Goal: Find specific page/section: Find specific page/section

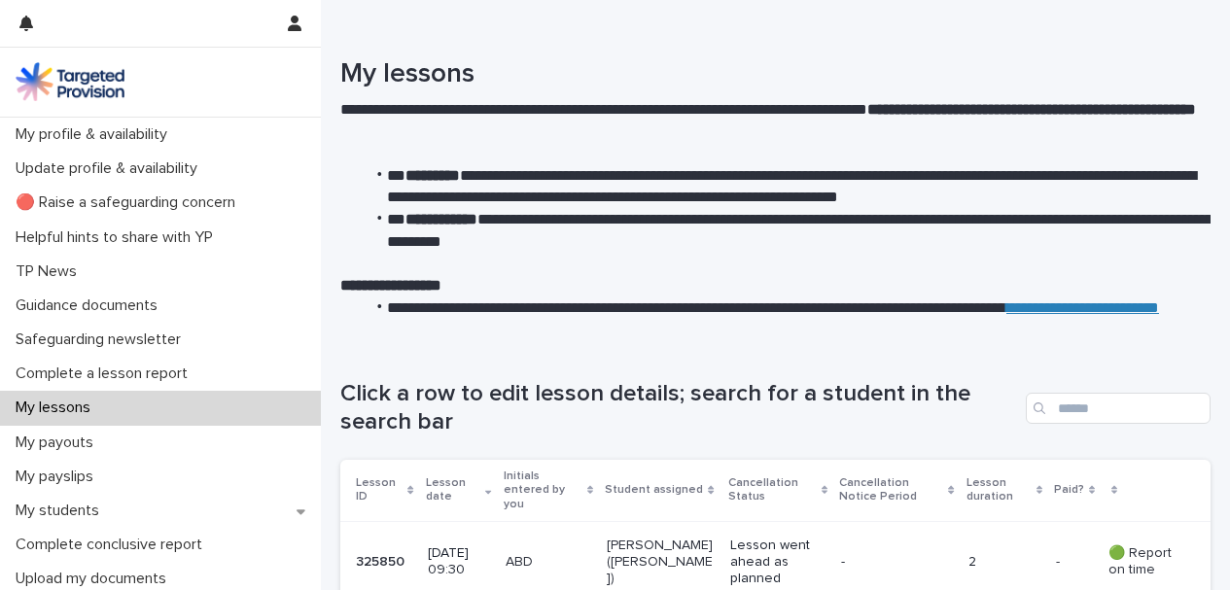
click at [145, 409] on div "My lessons" at bounding box center [160, 408] width 321 height 34
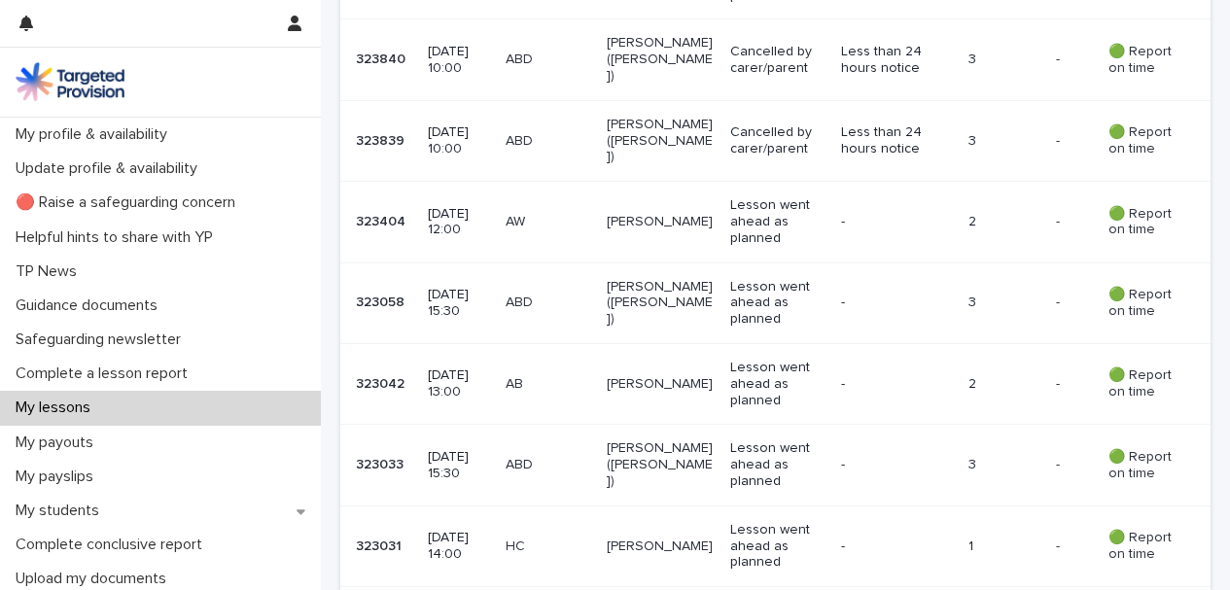
scroll to position [1317, 0]
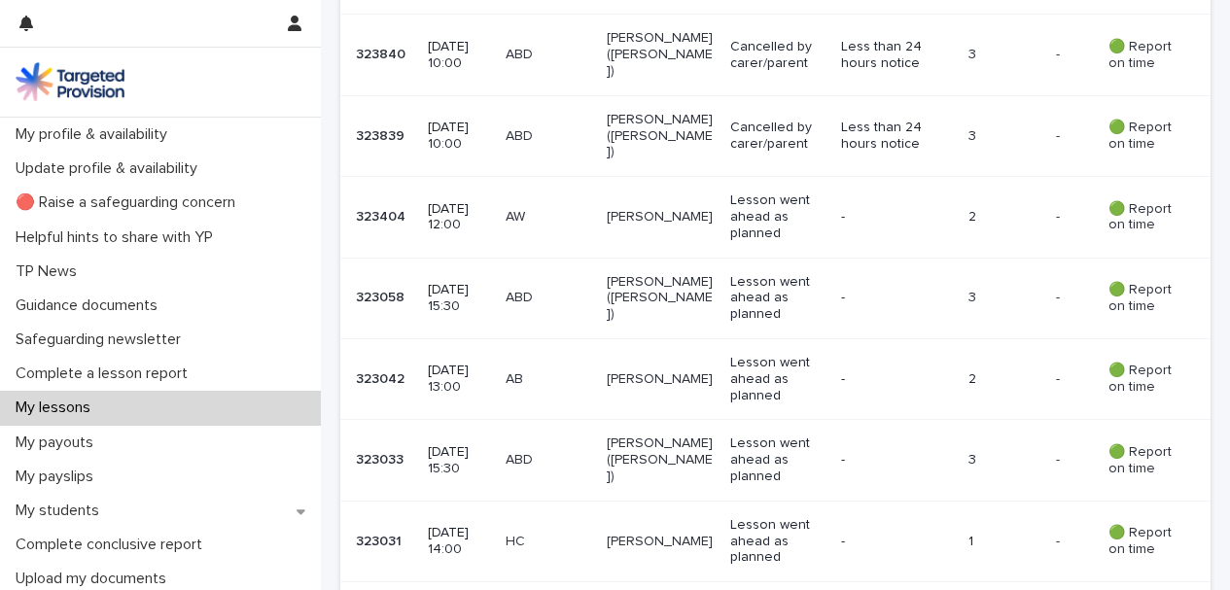
click at [600, 426] on td "ABD" at bounding box center [549, 460] width 102 height 81
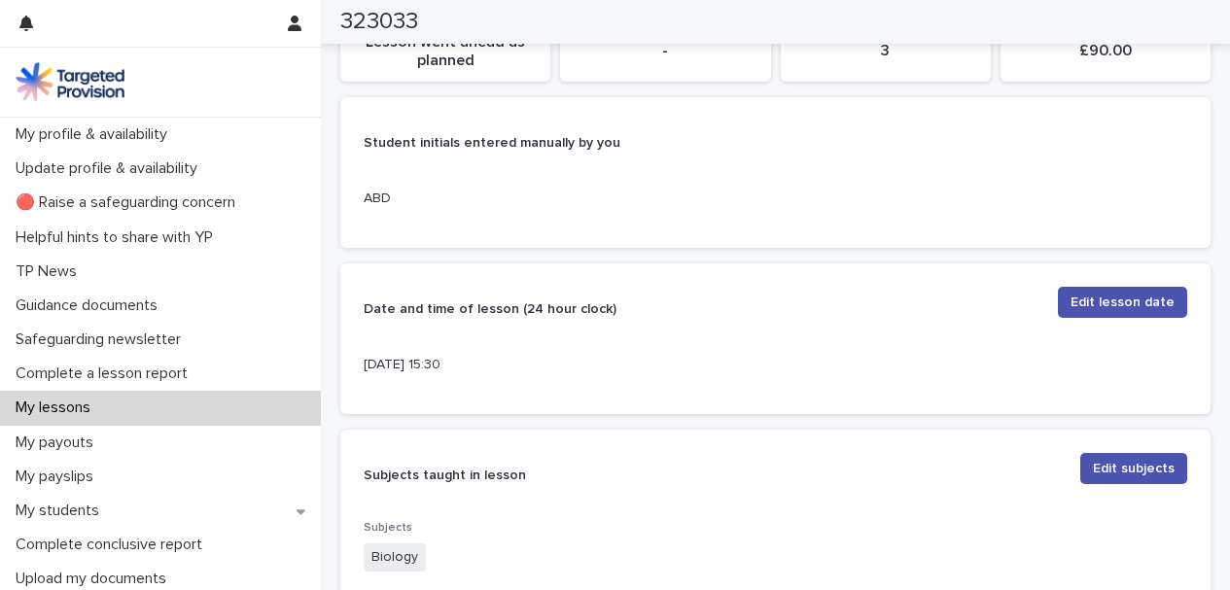
scroll to position [380, 0]
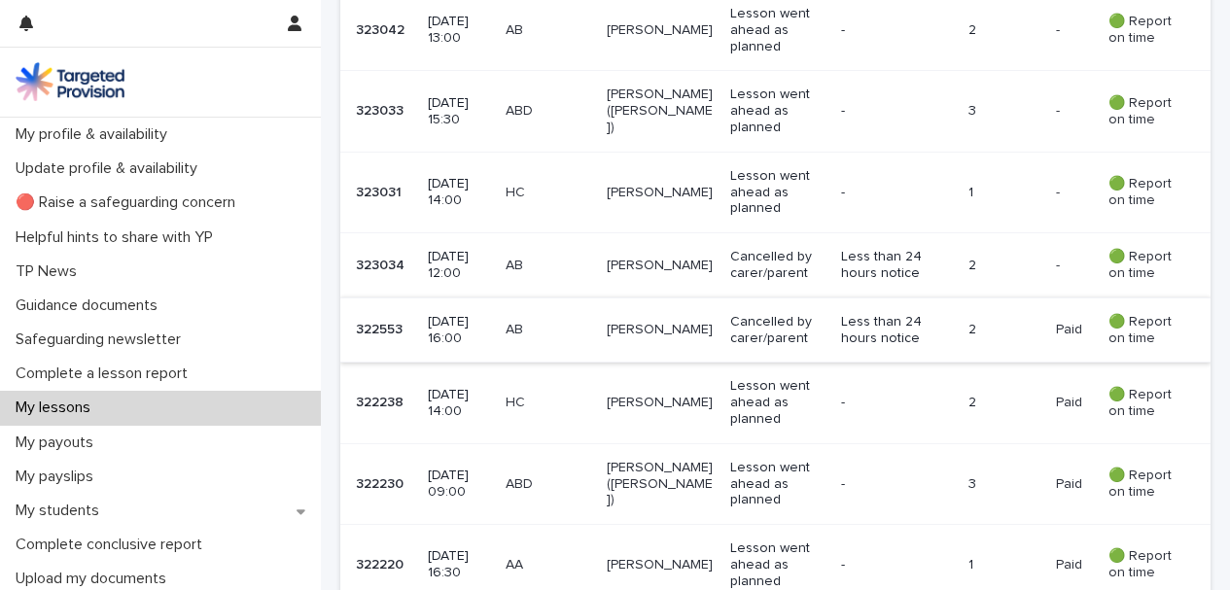
scroll to position [1704, 0]
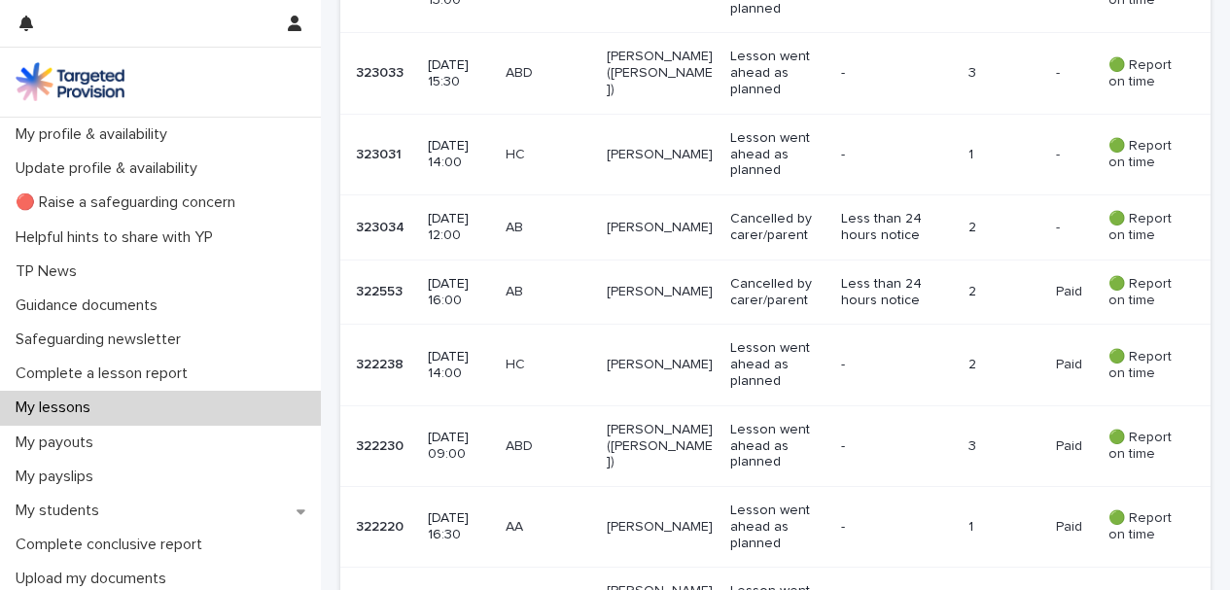
click at [547, 435] on div "ABD" at bounding box center [549, 445] width 87 height 20
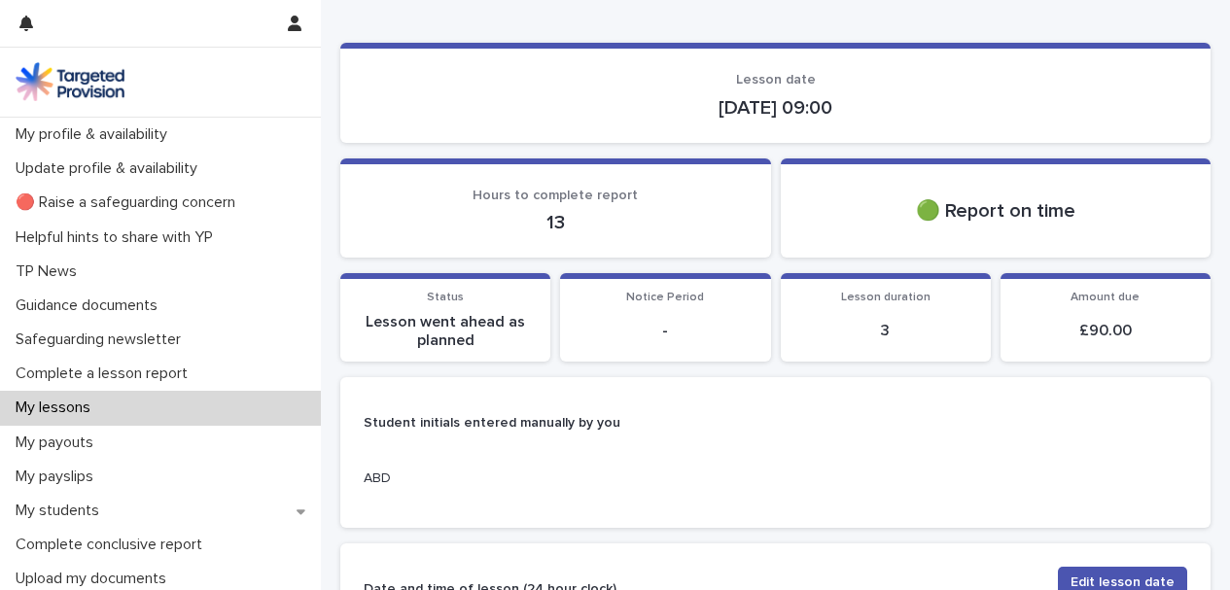
scroll to position [127, 0]
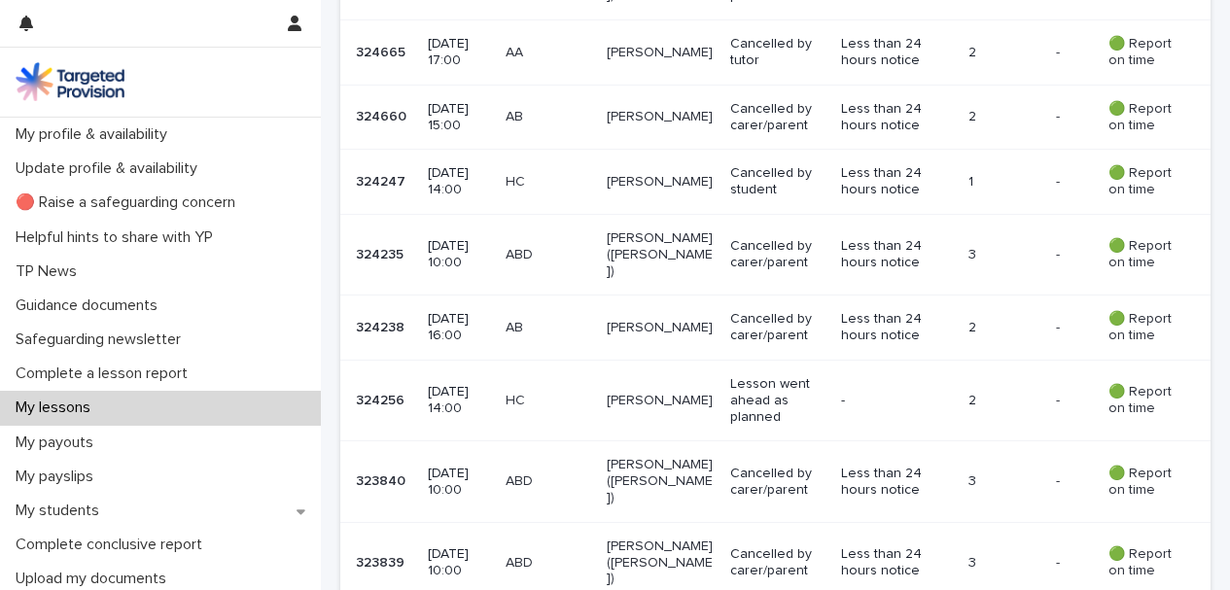
scroll to position [1254, 0]
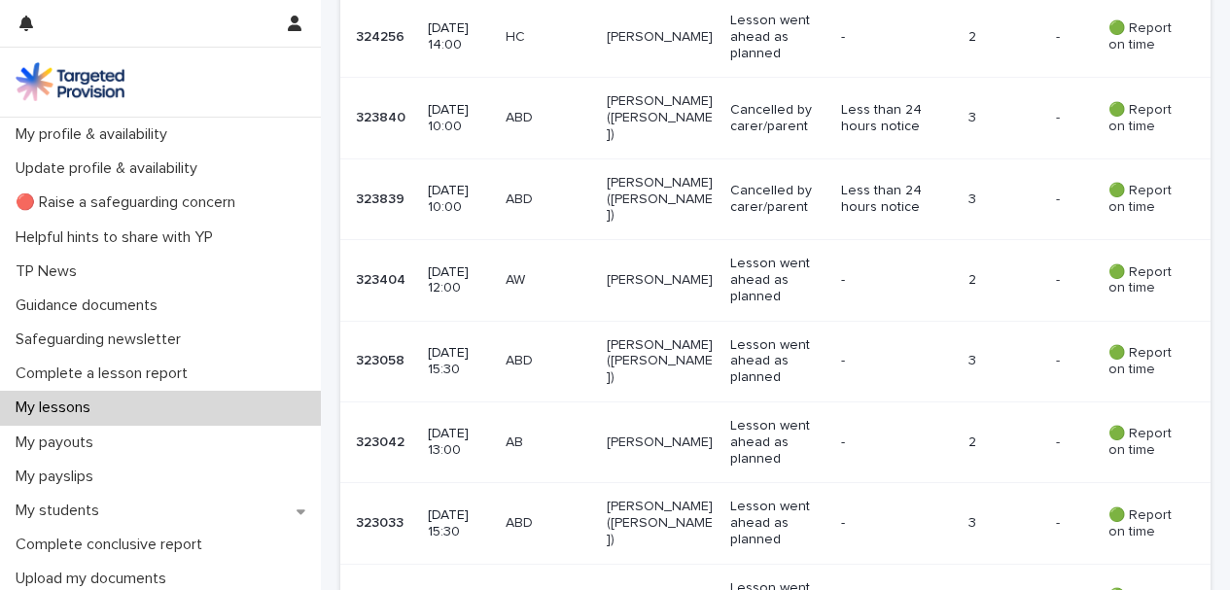
click at [576, 345] on div "ABD" at bounding box center [549, 361] width 87 height 32
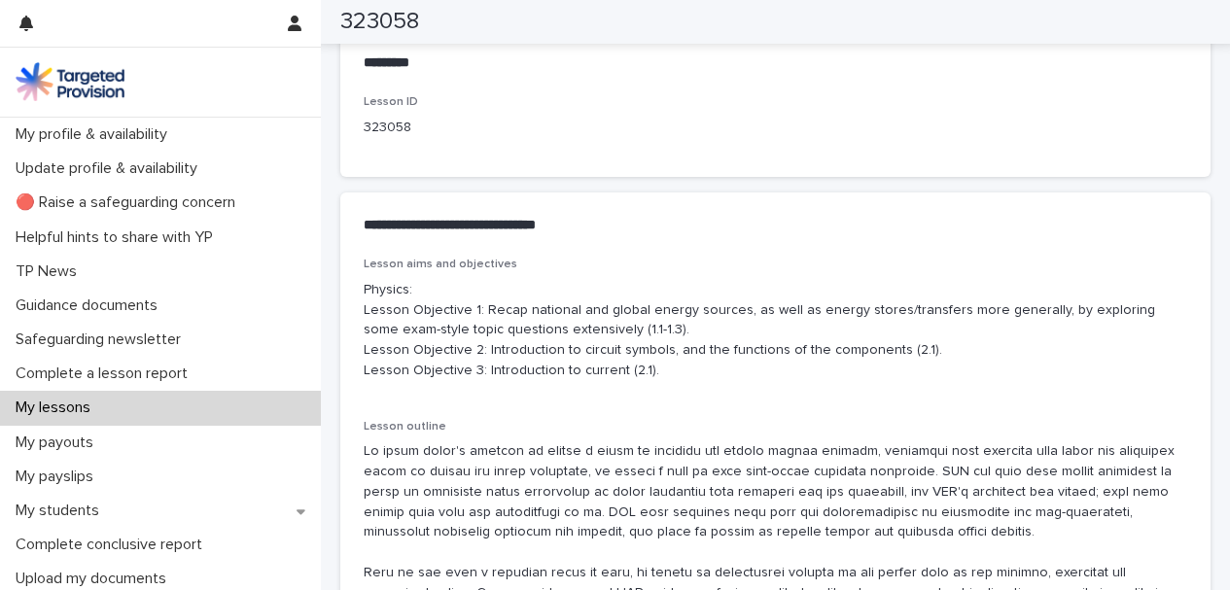
scroll to position [983, 0]
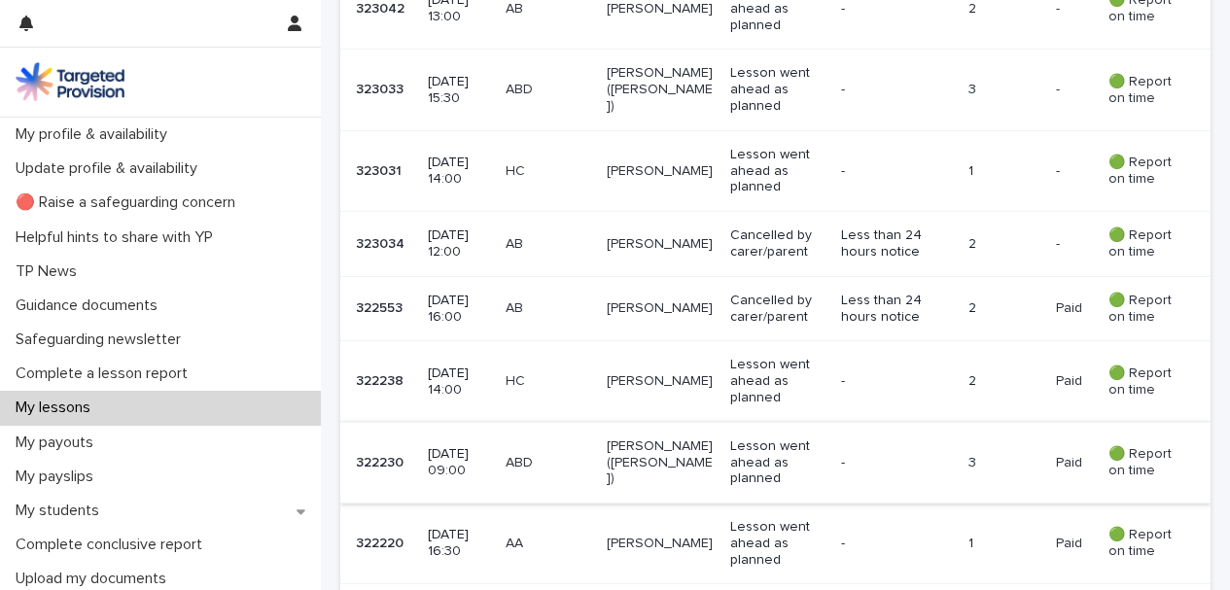
scroll to position [1690, 0]
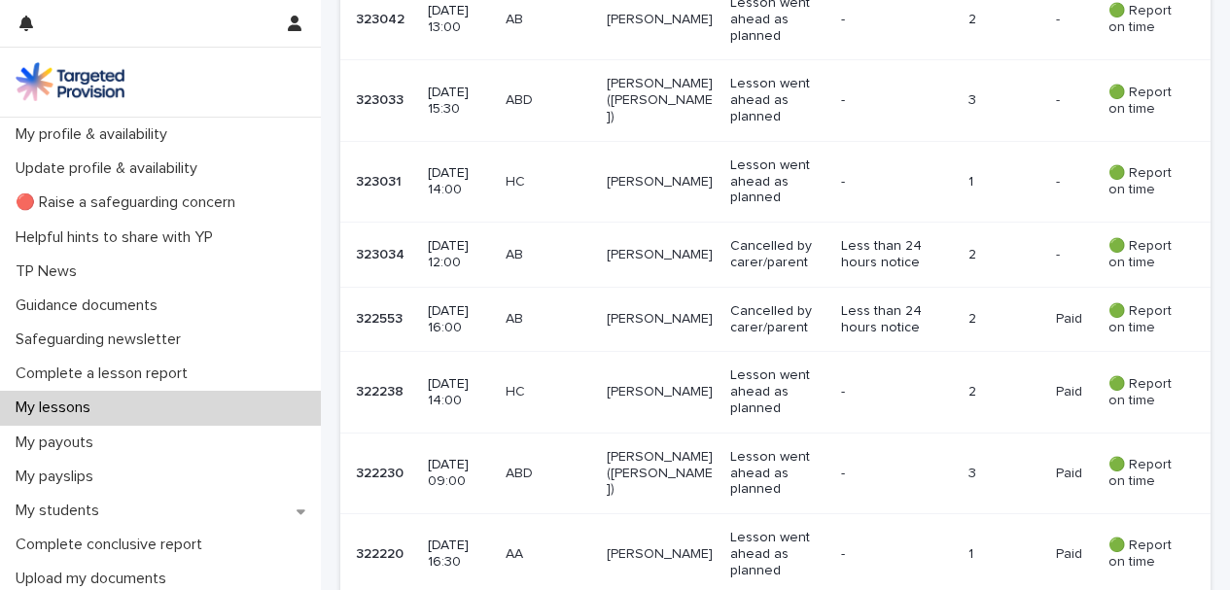
click at [591, 433] on td "ABD" at bounding box center [549, 473] width 102 height 81
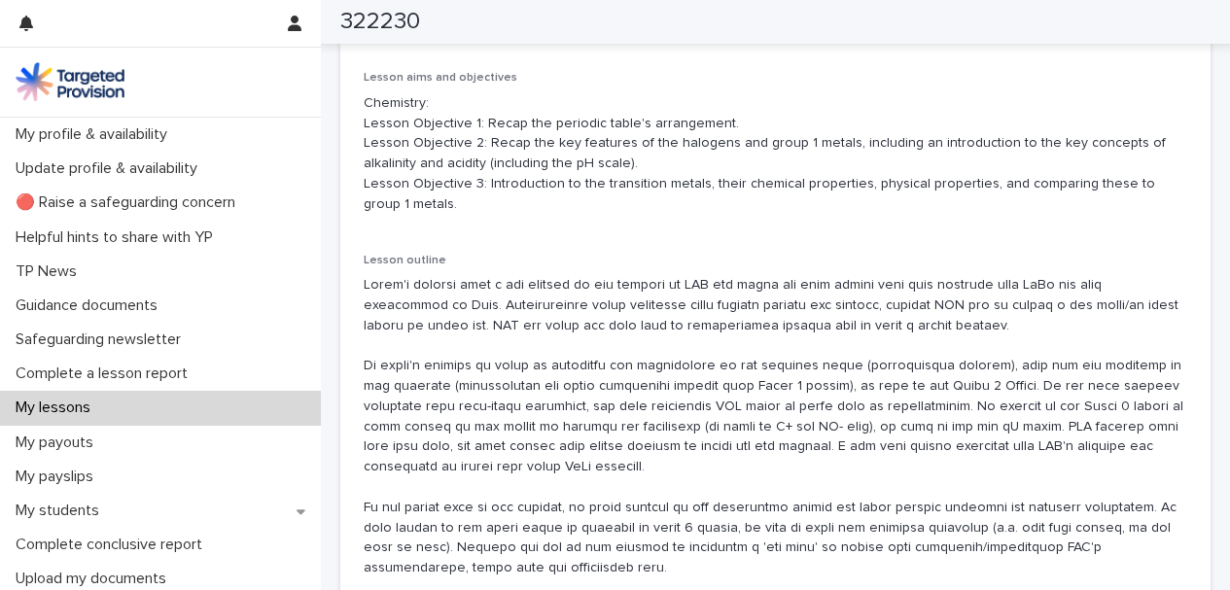
scroll to position [1168, 0]
